Goal: Task Accomplishment & Management: Complete application form

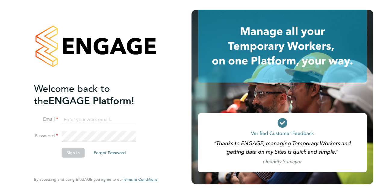
type input "Layla.hill@justice.gov.uk"
click at [78, 152] on button "Sign In" at bounding box center [73, 153] width 23 height 10
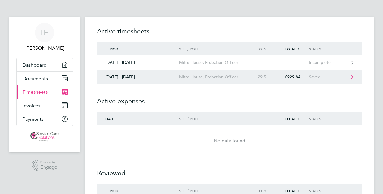
click at [144, 78] on div "[DATE] - [DATE]" at bounding box center [138, 76] width 82 height 5
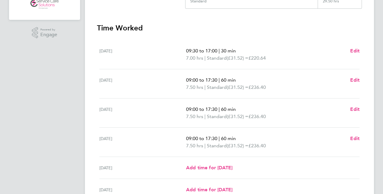
scroll to position [120, 0]
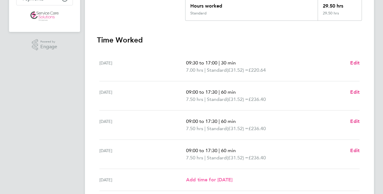
click at [212, 179] on span "Add time for [DATE]" at bounding box center [209, 180] width 46 height 6
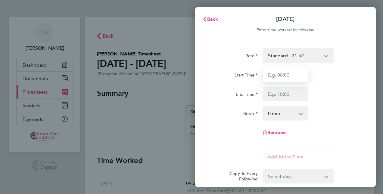
click at [283, 81] on input "Start Time" at bounding box center [285, 74] width 46 height 14
type input "21:30"
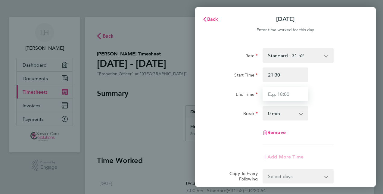
click at [271, 93] on input "End Time" at bounding box center [285, 94] width 46 height 14
type input "22:00"
click at [239, 120] on div "Break" at bounding box center [234, 113] width 51 height 14
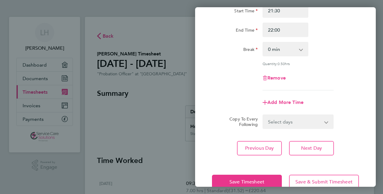
scroll to position [72, 0]
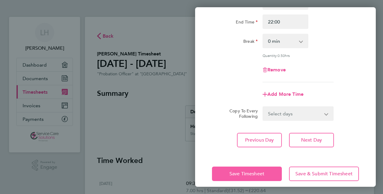
click at [229, 174] on span "Save Timesheet" at bounding box center [246, 174] width 35 height 6
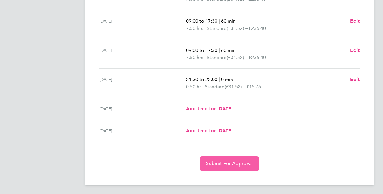
click at [223, 168] on button "Submit For Approval" at bounding box center [229, 163] width 59 height 14
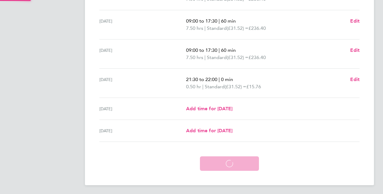
scroll to position [192, 0]
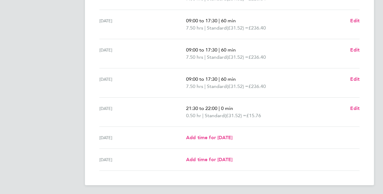
click at [333, 138] on div "Add time for [DATE] Add time for [DATE]" at bounding box center [272, 137] width 173 height 7
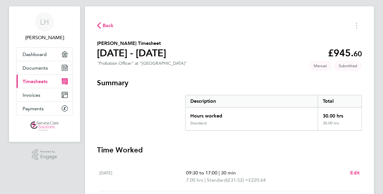
scroll to position [0, 0]
